Goal: Transaction & Acquisition: Purchase product/service

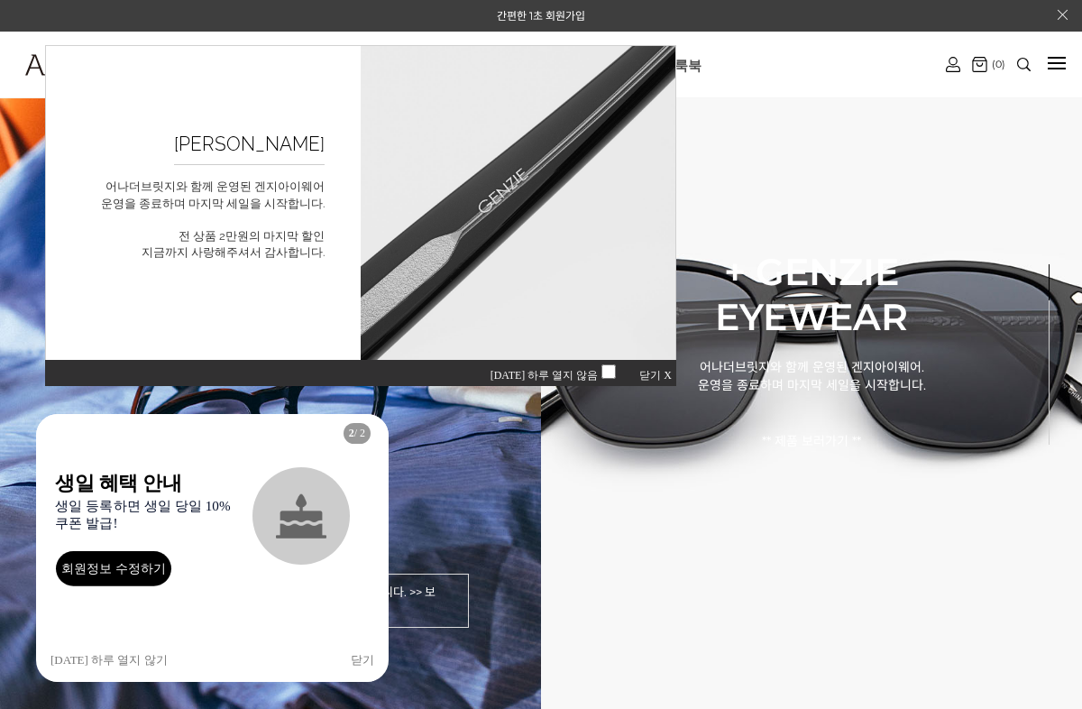
click at [652, 375] on span "닫기 X" at bounding box center [655, 375] width 32 height 13
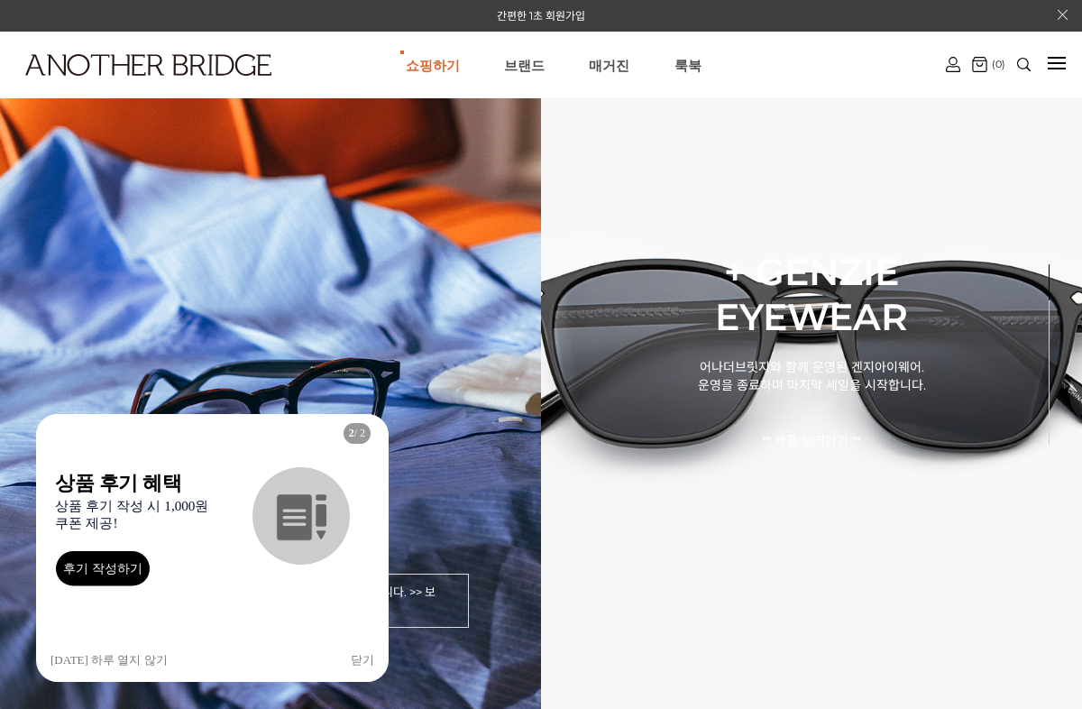
click at [115, 674] on button "[DATE] 하루 열지 않기" at bounding box center [109, 660] width 117 height 43
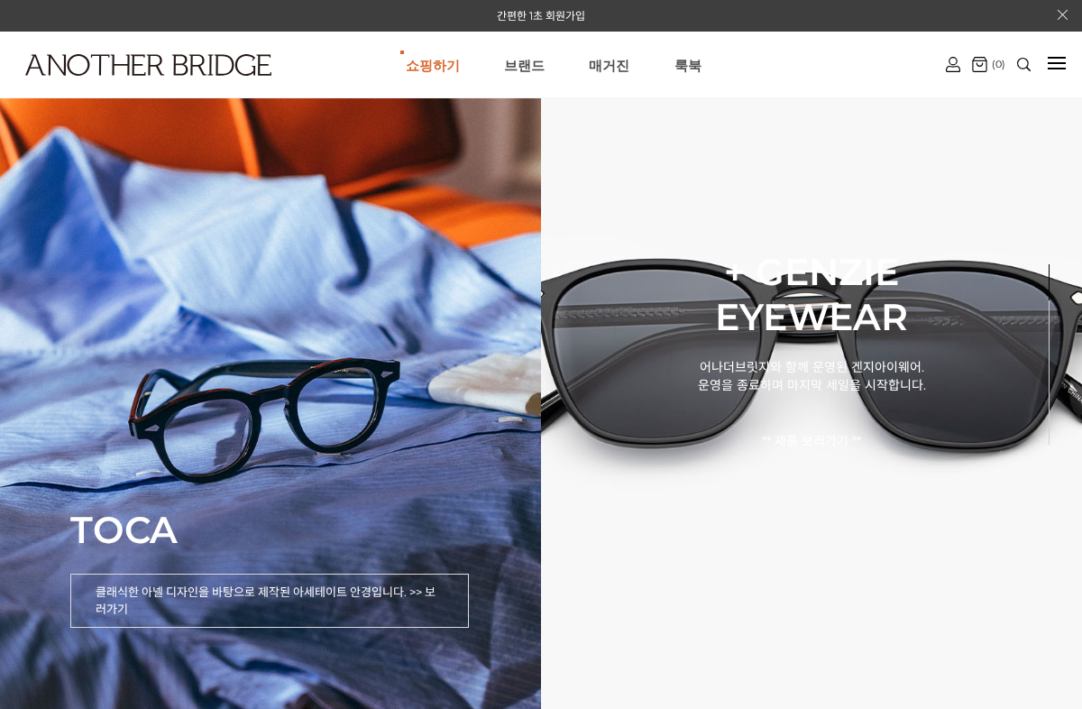
click at [531, 71] on link "브랜드" at bounding box center [524, 64] width 41 height 65
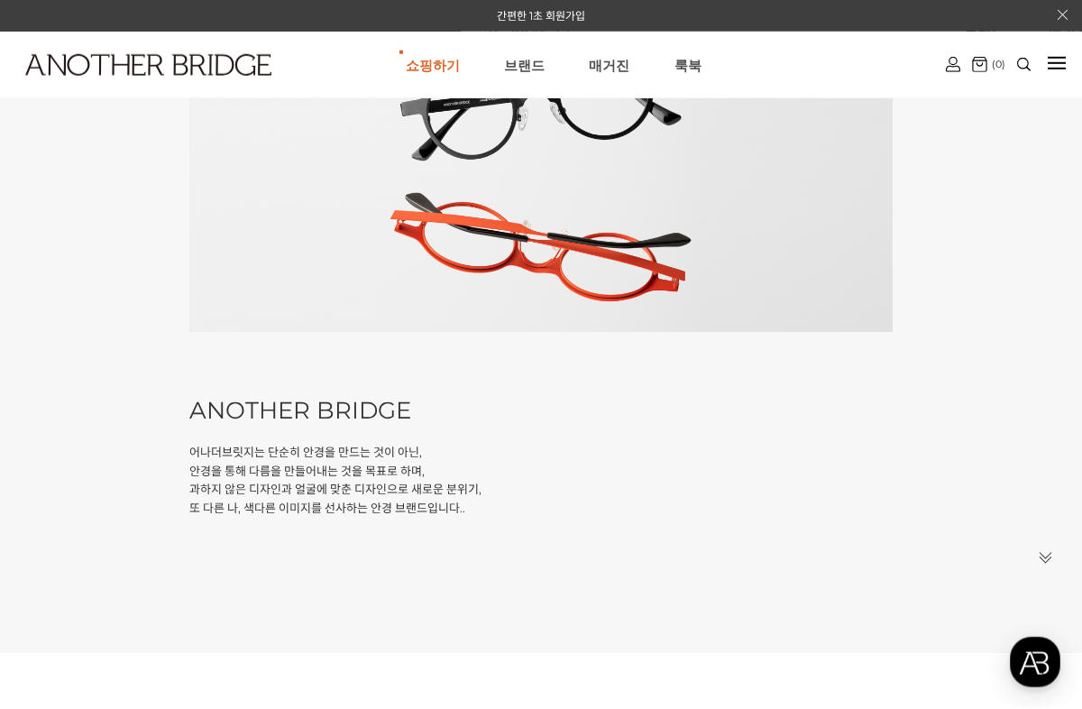
click at [71, 378] on div "our story ANOTHER BRIDGE 어나더브릿지는 단순히 안경을 만드는 것이 아닌, 안경을 통해 다름을 만들어내는 것을 목표로 하며,…" at bounding box center [541, 196] width 1082 height 913
click at [0, 0] on link "AnotherBridge" at bounding box center [0, 0] width 0 height 0
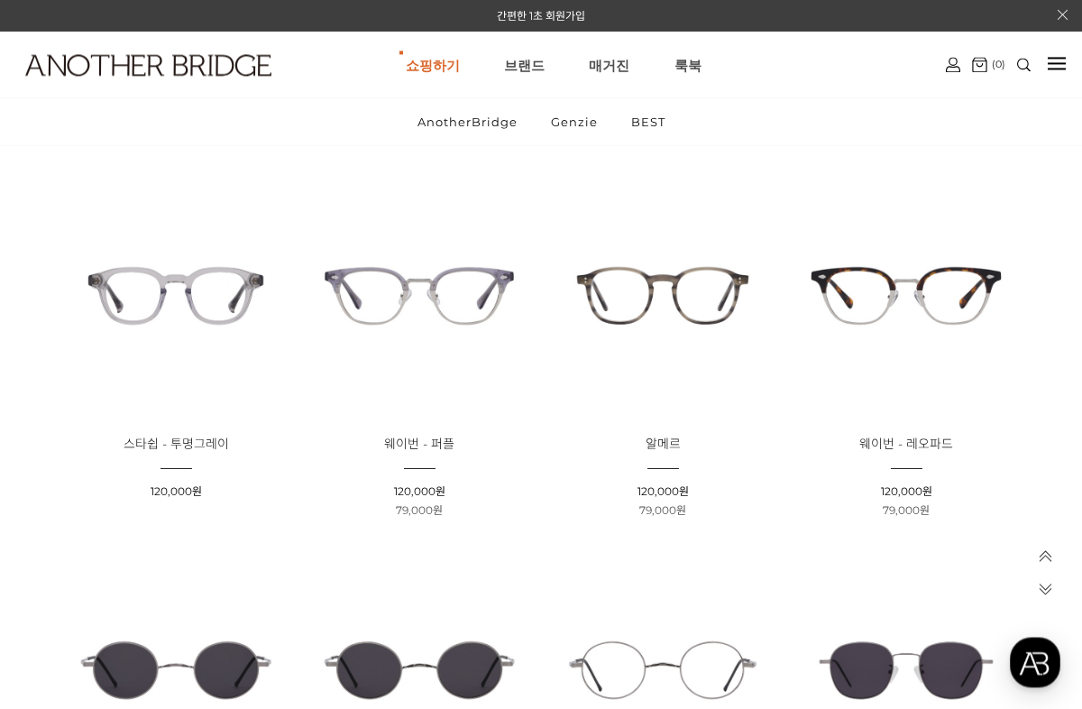
scroll to position [2185, 0]
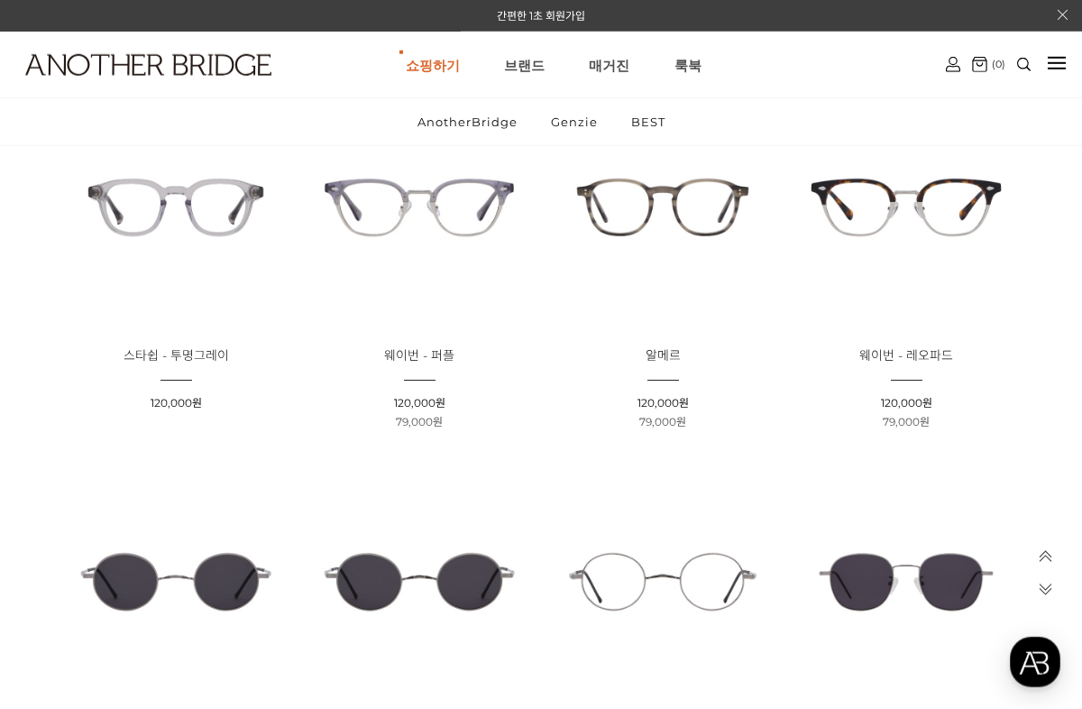
click at [676, 204] on img at bounding box center [662, 207] width 231 height 231
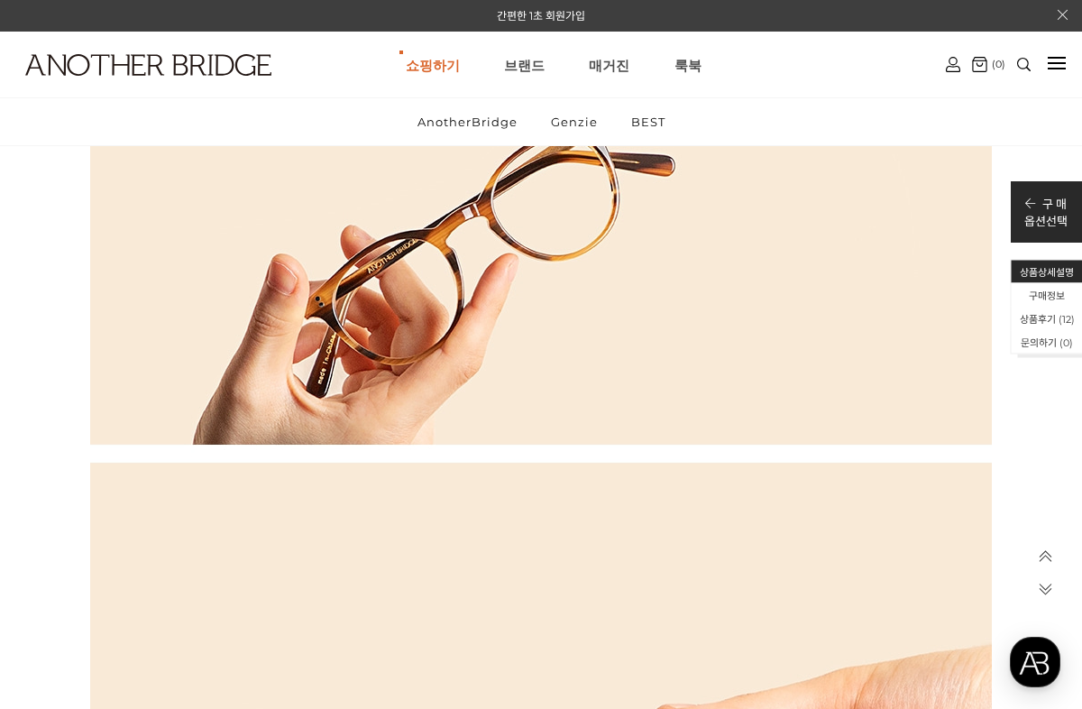
scroll to position [7520, 0]
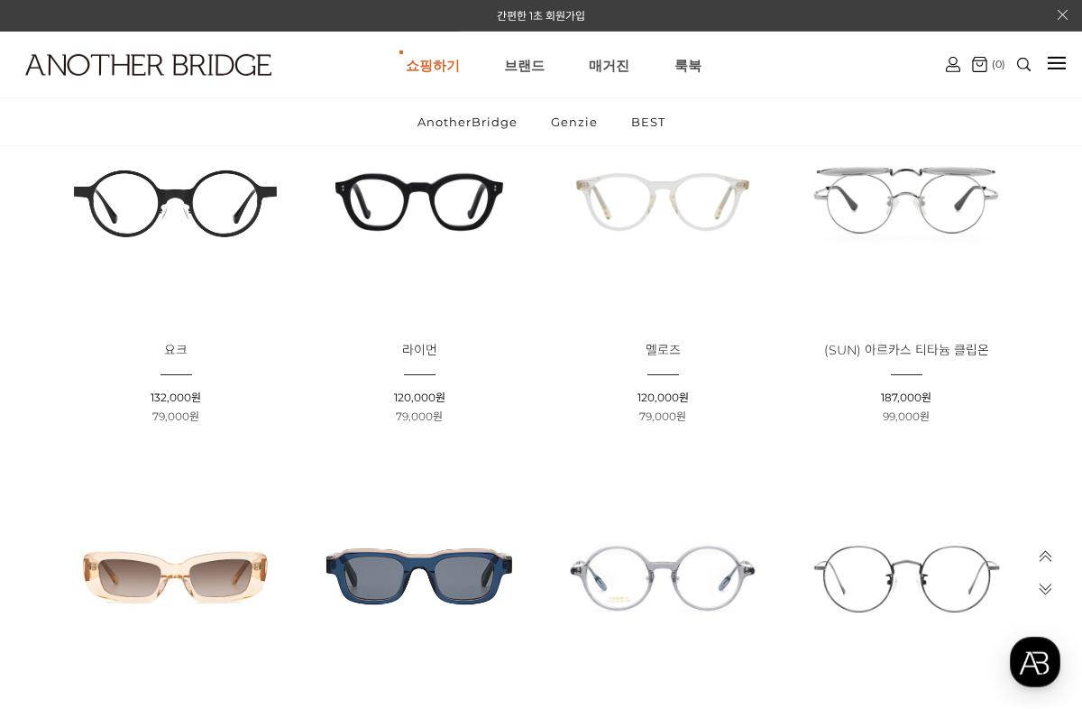
scroll to position [896, 0]
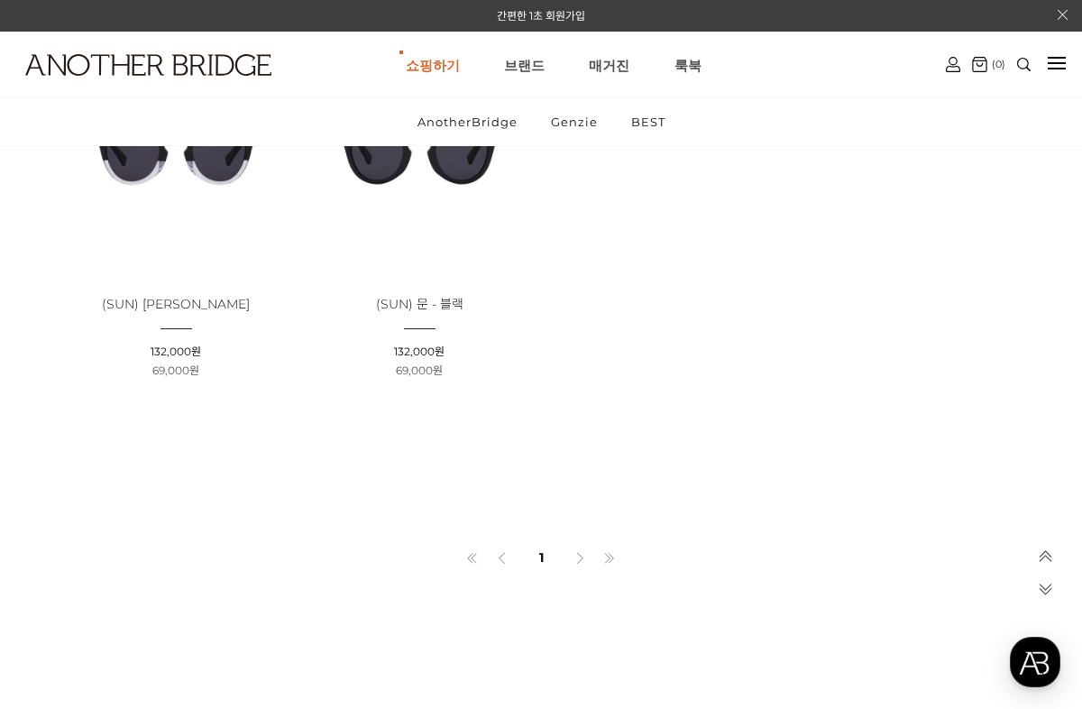
click at [581, 563] on icon at bounding box center [580, 558] width 13 height 13
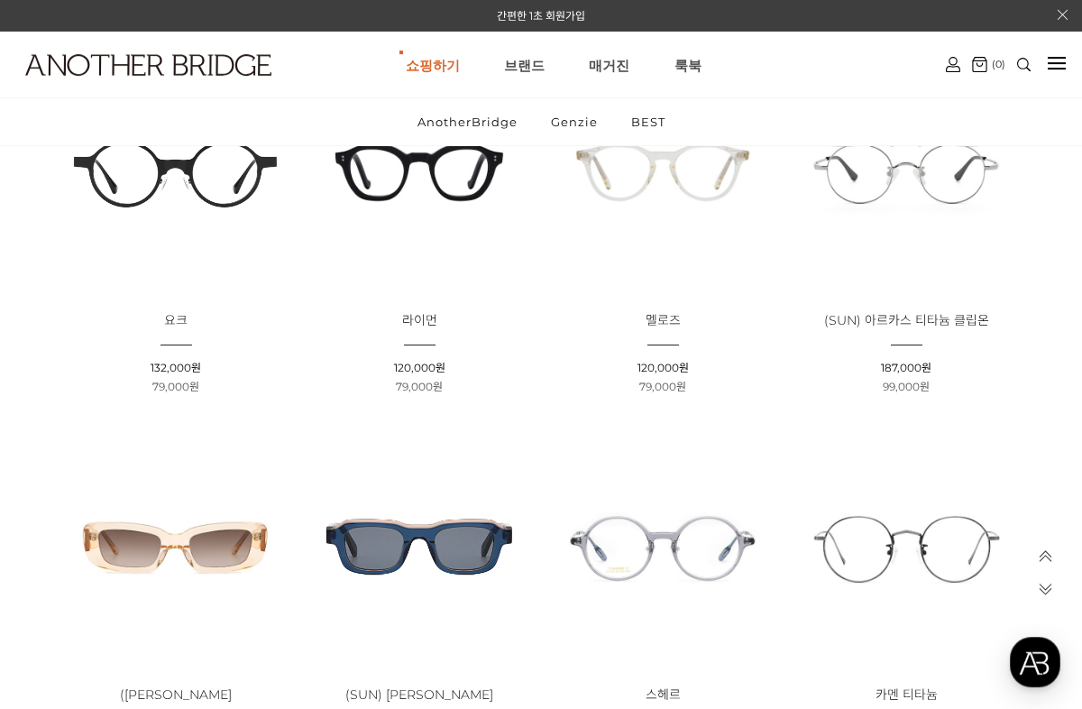
scroll to position [1232, 0]
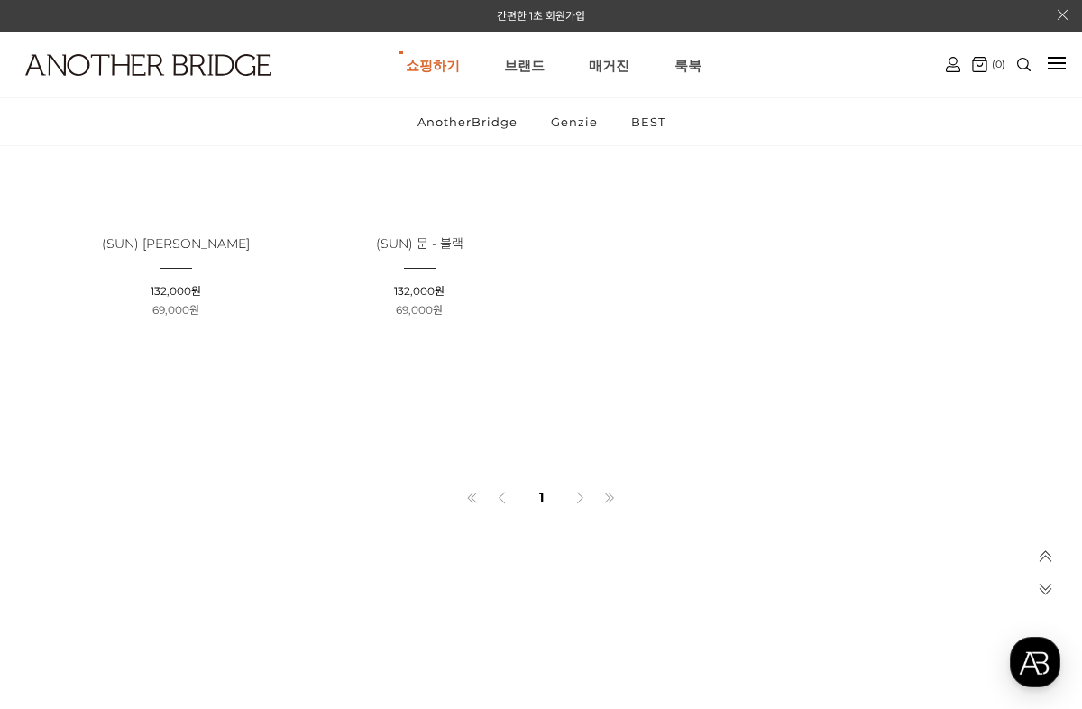
scroll to position [3417, 0]
